Goal: Navigation & Orientation: Find specific page/section

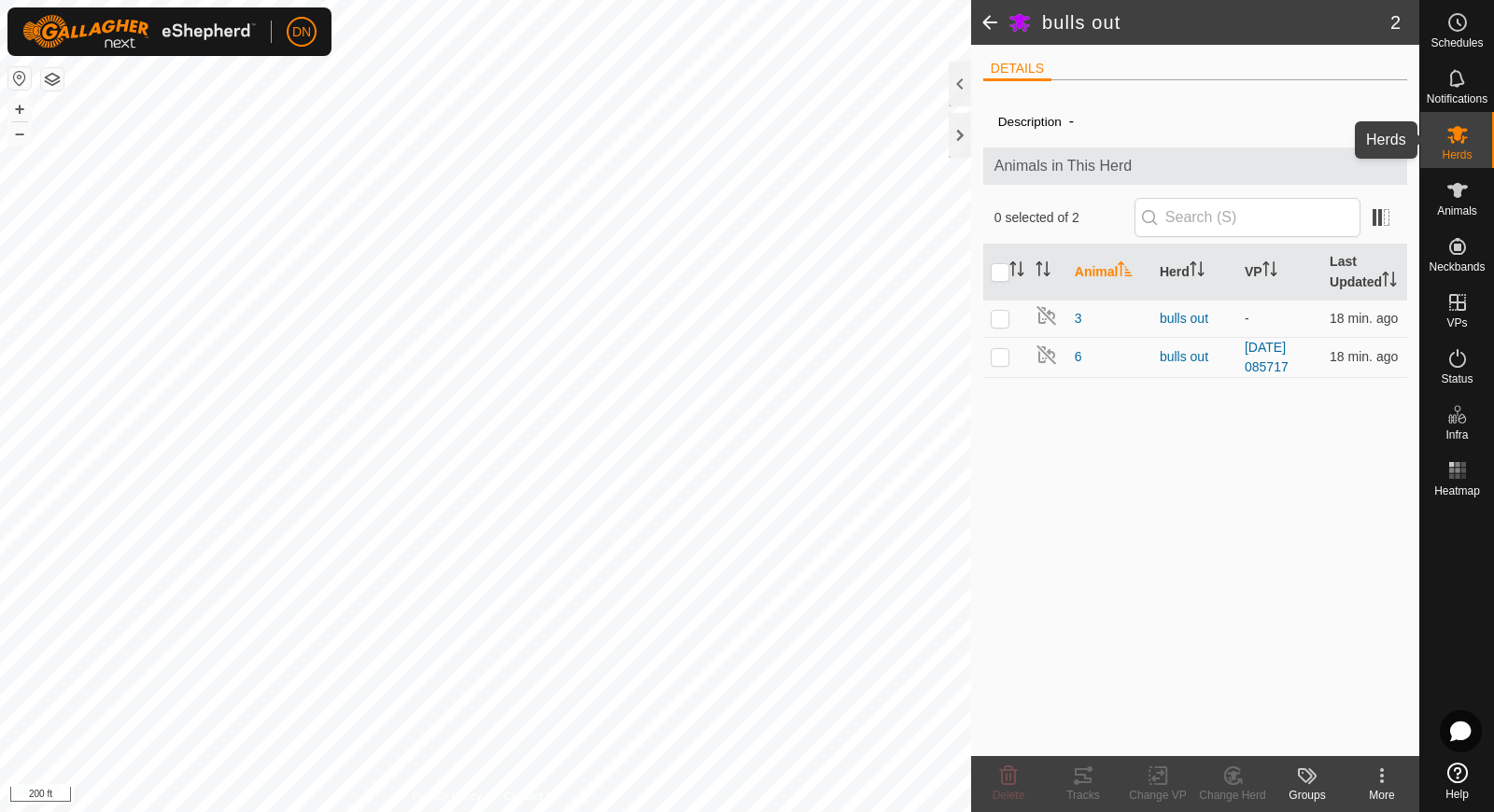
click at [1454, 138] on icon at bounding box center [1456, 135] width 21 height 18
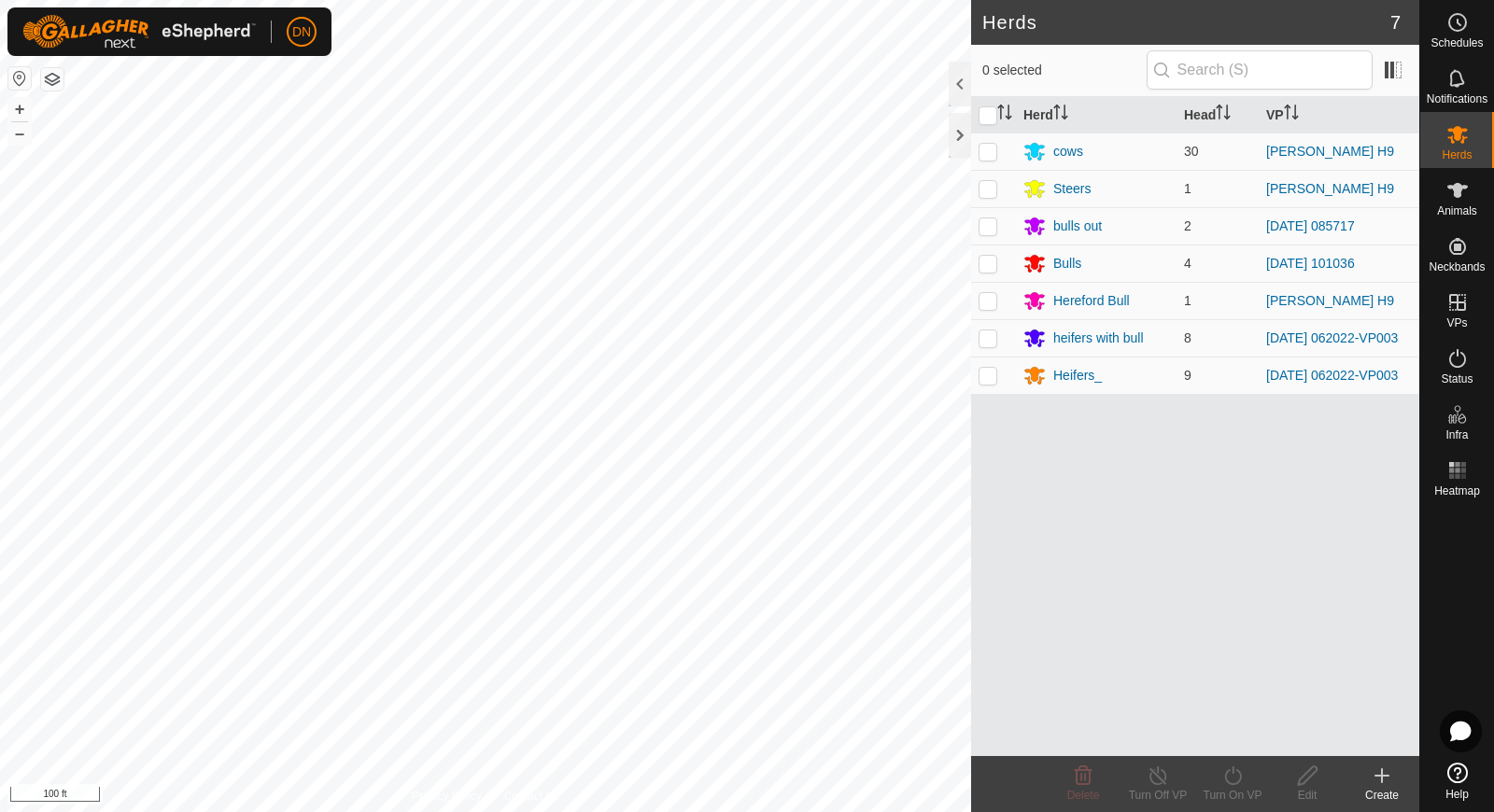
click at [644, 811] on html "DN Schedules Notifications Herds Animals Neckbands VPs Status Infra Heatmap Hel…" at bounding box center [747, 406] width 1494 height 812
